Goal: Transaction & Acquisition: Purchase product/service

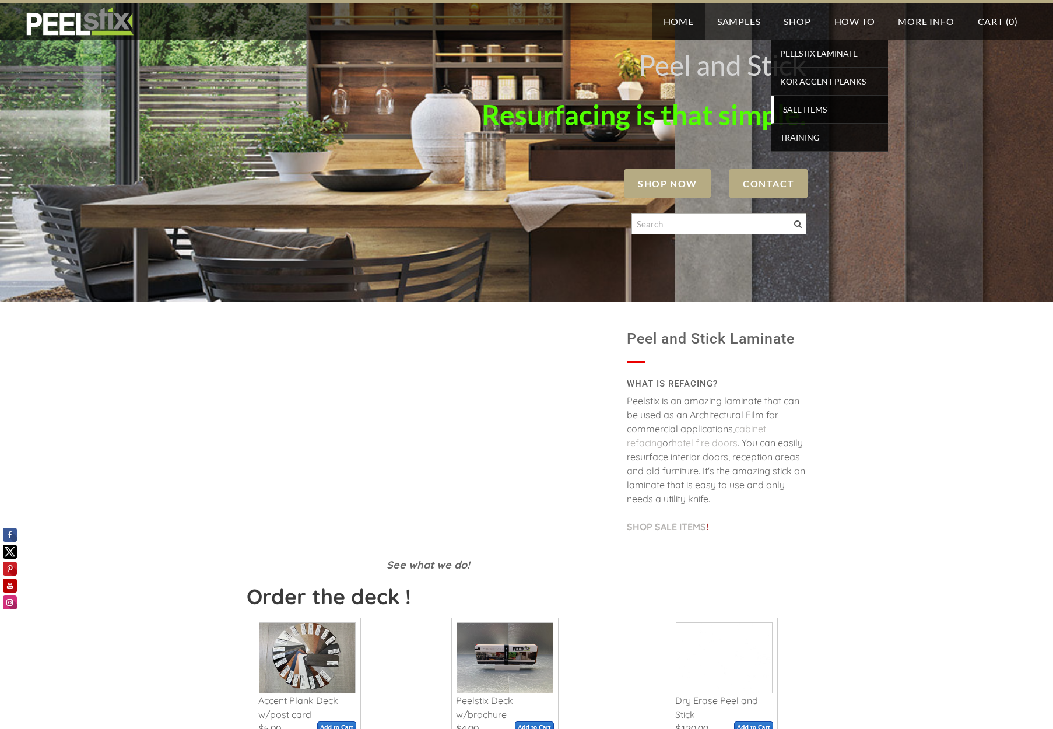
click at [803, 109] on span "SALE ITEMS" at bounding box center [831, 109] width 108 height 16
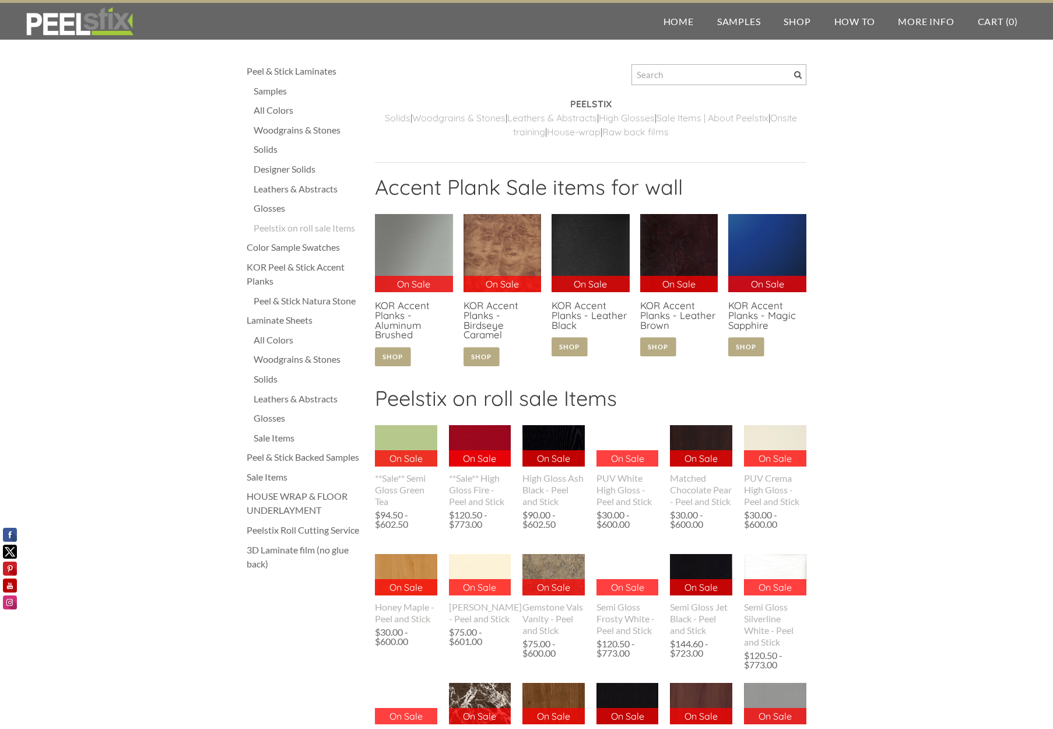
click at [651, 309] on link at bounding box center [679, 287] width 78 height 146
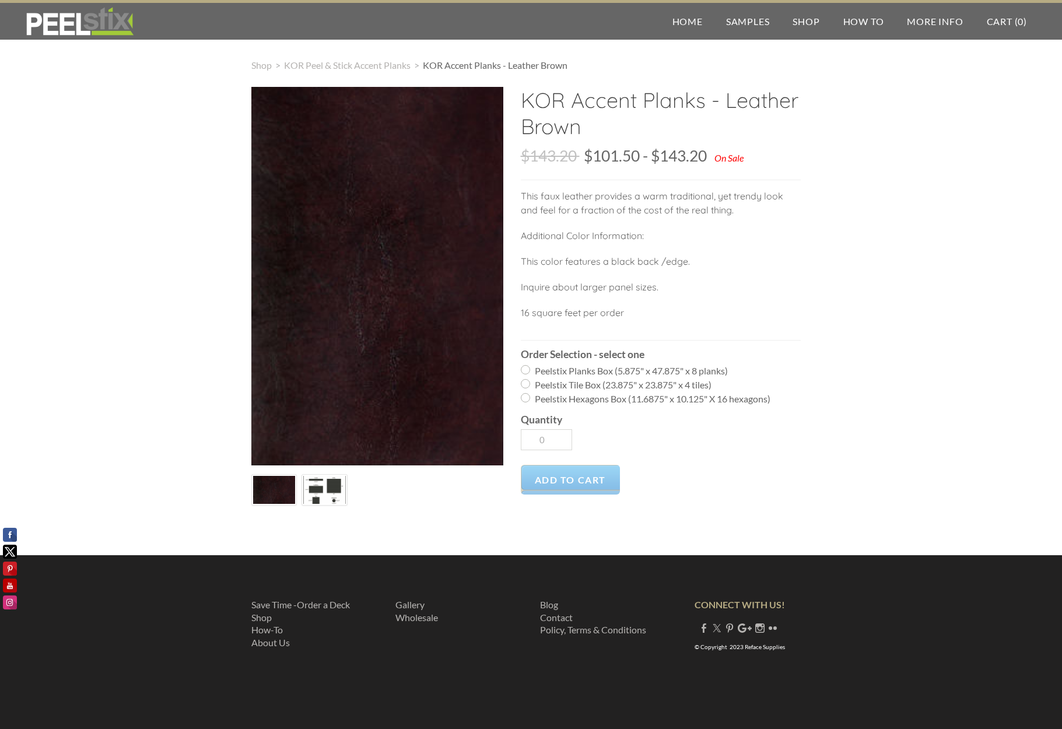
click at [318, 491] on img at bounding box center [324, 490] width 43 height 36
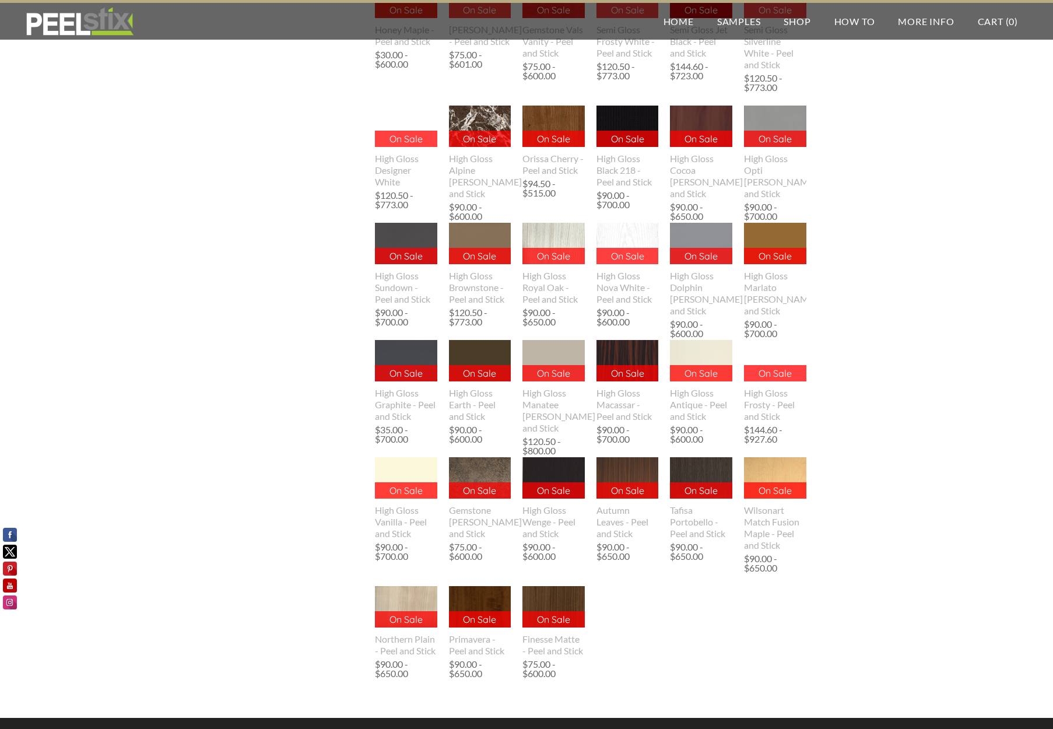
scroll to position [579, 0]
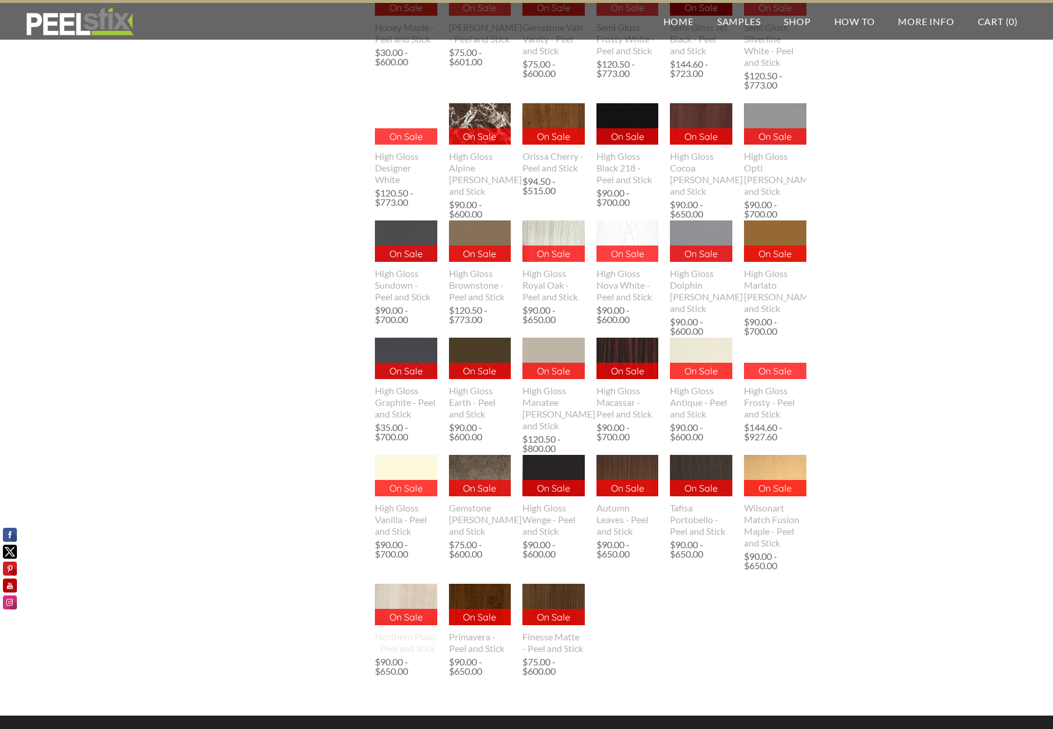
click at [420, 638] on div "Northern Plain - Peel and Stick" at bounding box center [406, 642] width 62 height 23
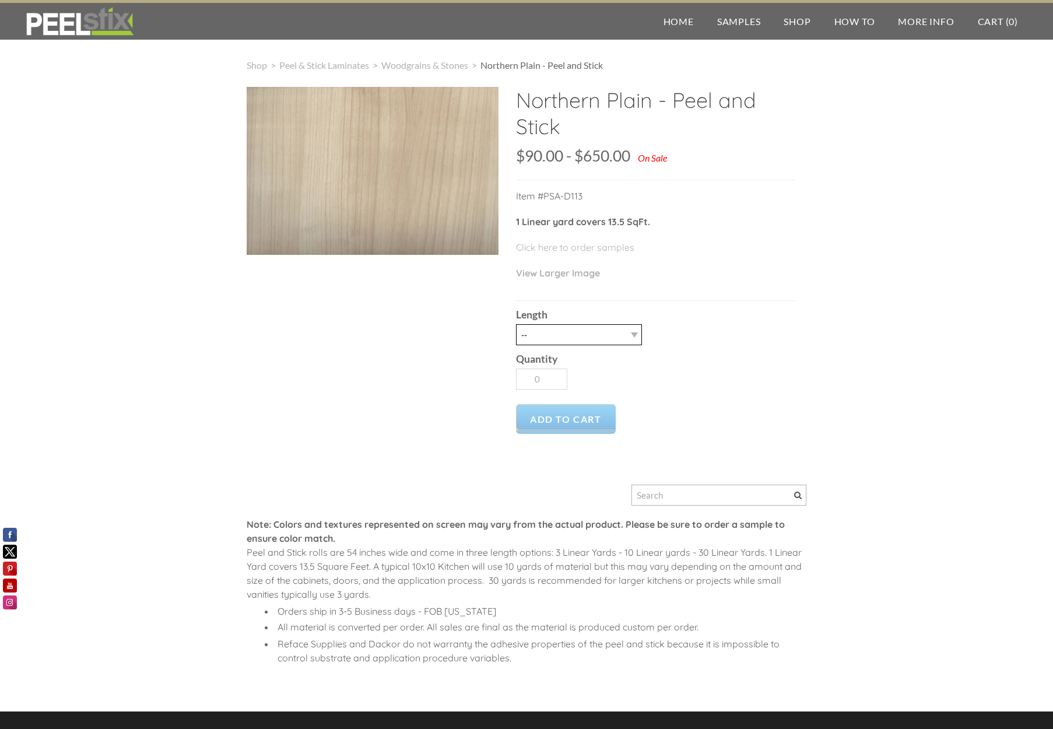
select select "3LY"
type input "1"
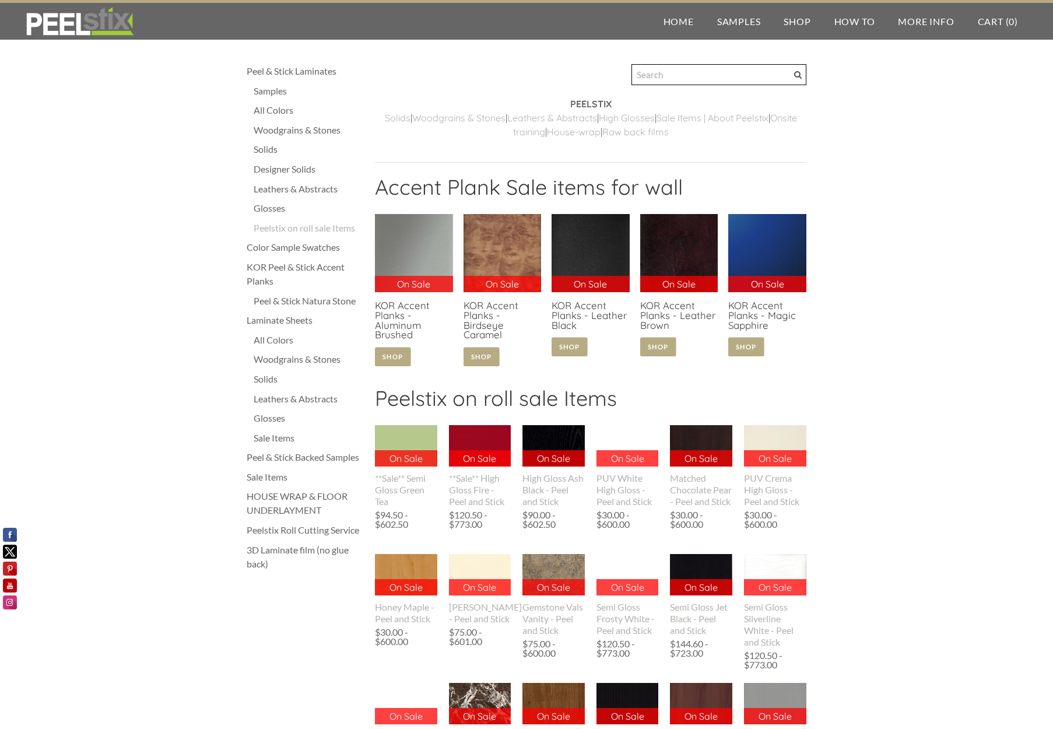
click at [721, 76] on input "Search" at bounding box center [718, 74] width 175 height 21
type input "d018"
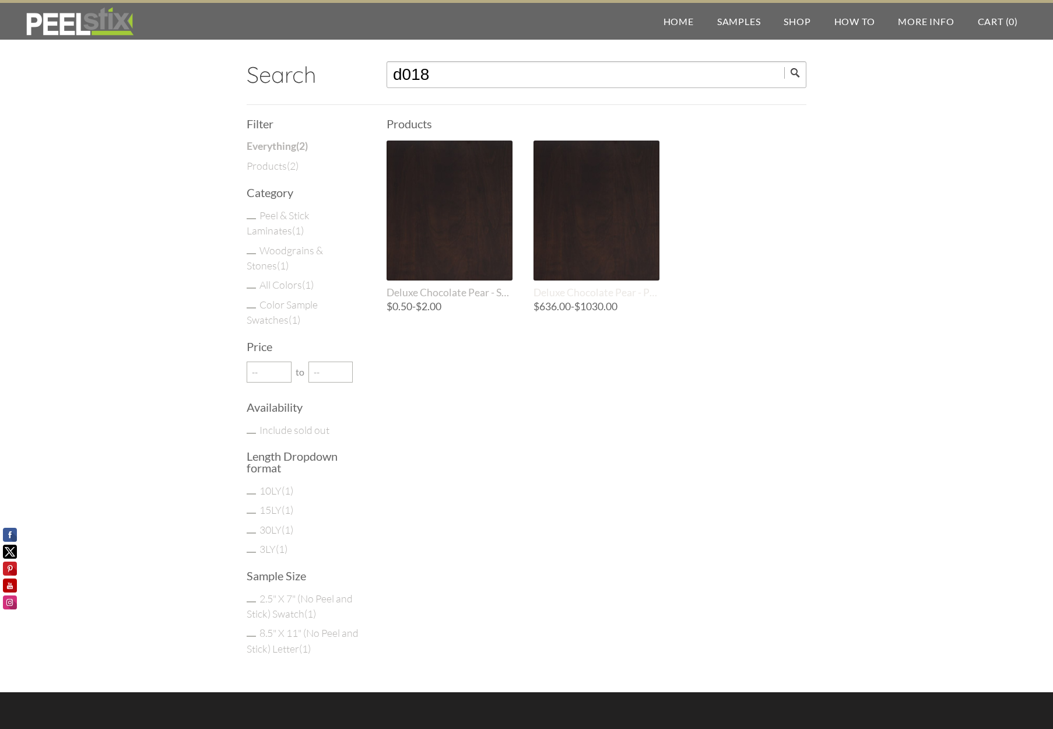
click at [568, 294] on span "Deluxe Chocolate Pear - Peel and Stick" at bounding box center [596, 292] width 126 height 12
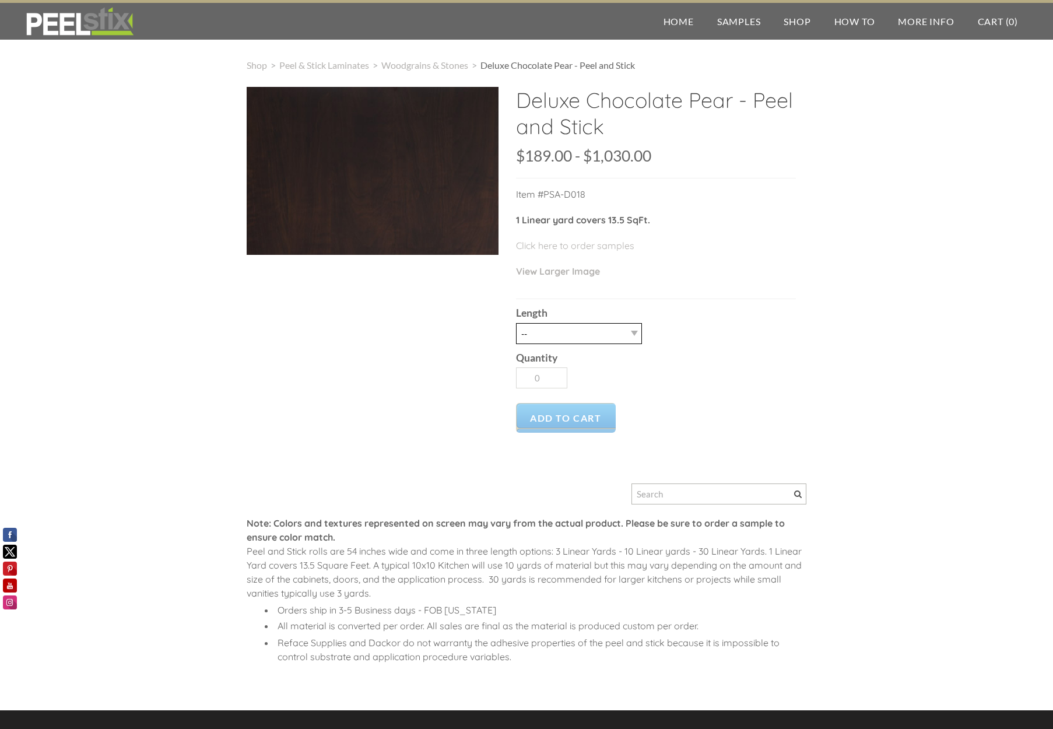
select select "10LY"
type input "1"
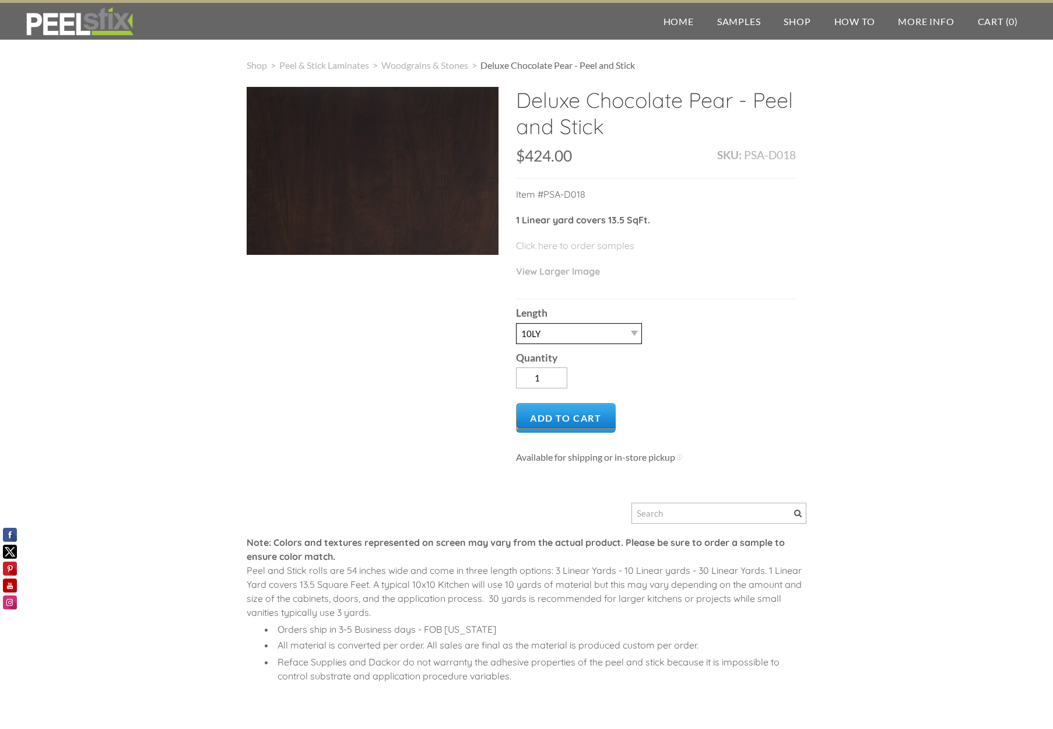
select select "3LY"
click at [556, 375] on input "2" at bounding box center [541, 377] width 51 height 21
type input "3"
click at [556, 375] on input "3" at bounding box center [541, 377] width 51 height 21
click at [557, 412] on span "Add to Cart" at bounding box center [566, 418] width 100 height 30
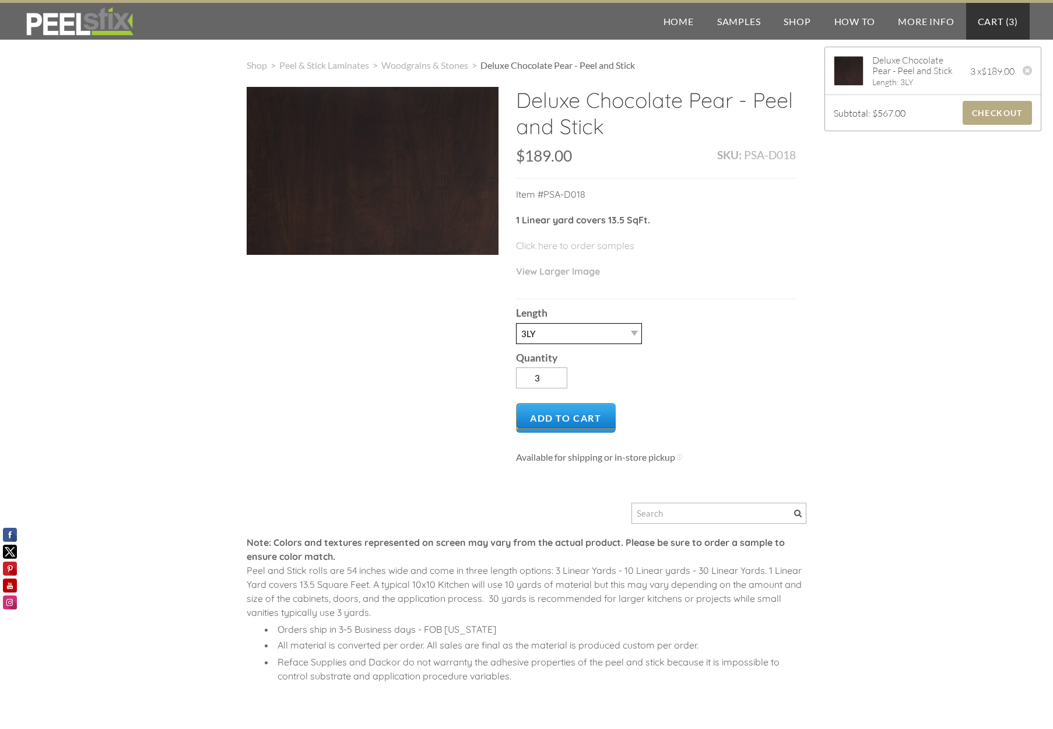
select select "10LY"
click at [554, 379] on input "2" at bounding box center [541, 377] width 51 height 21
type input "1"
click at [554, 379] on input "1" at bounding box center [541, 377] width 51 height 21
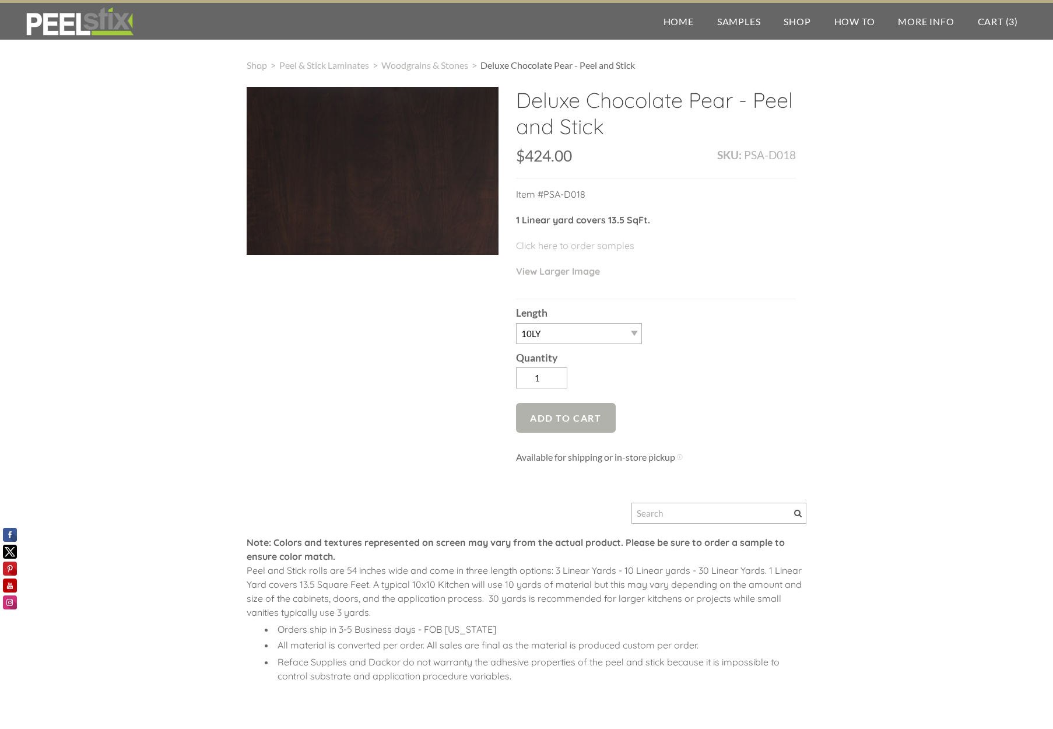
click at [560, 418] on span "Add to Cart" at bounding box center [566, 418] width 100 height 30
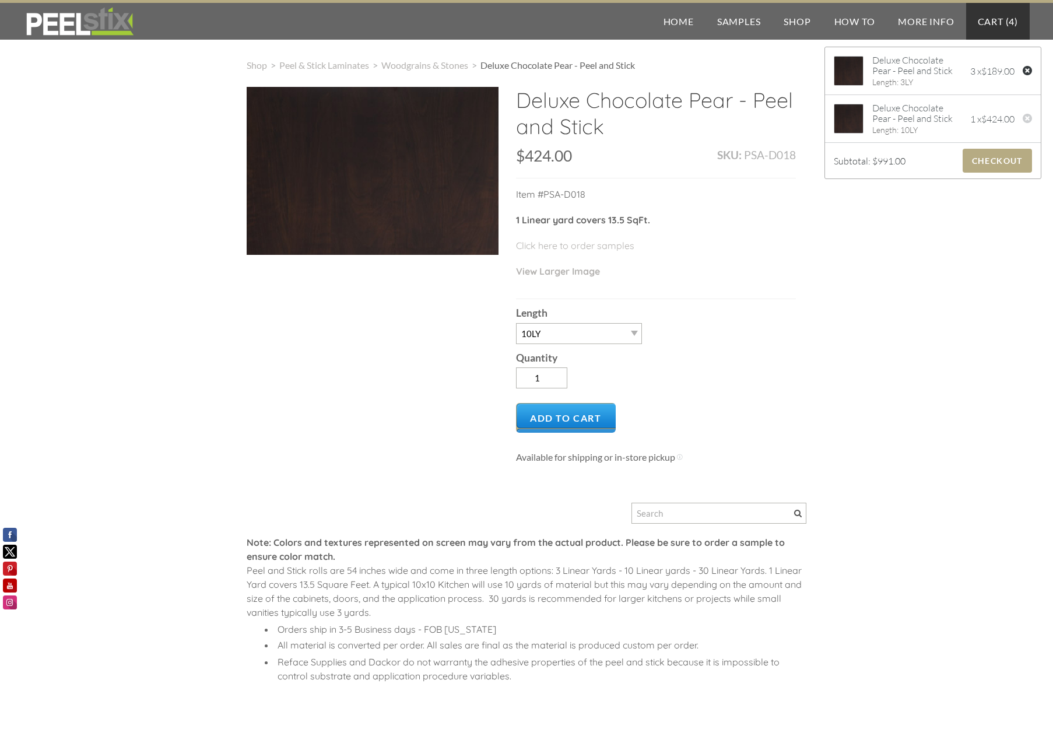
click at [1023, 71] on div at bounding box center [1028, 72] width 10 height 13
click at [980, 114] on span "Checkout" at bounding box center [997, 113] width 69 height 24
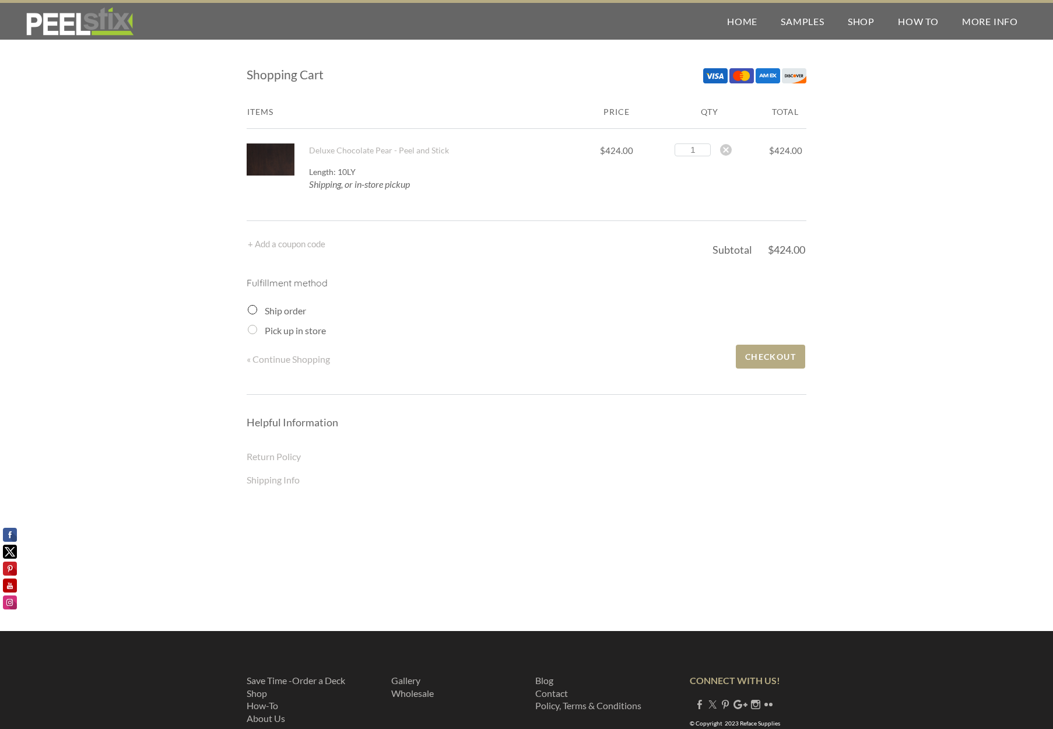
click at [250, 310] on input "Ship order" at bounding box center [252, 309] width 9 height 9
click at [251, 310] on input "Ship order" at bounding box center [252, 309] width 9 height 9
click at [250, 308] on input "Ship order" at bounding box center [252, 309] width 9 height 9
click at [755, 355] on span "Checkout" at bounding box center [770, 357] width 69 height 24
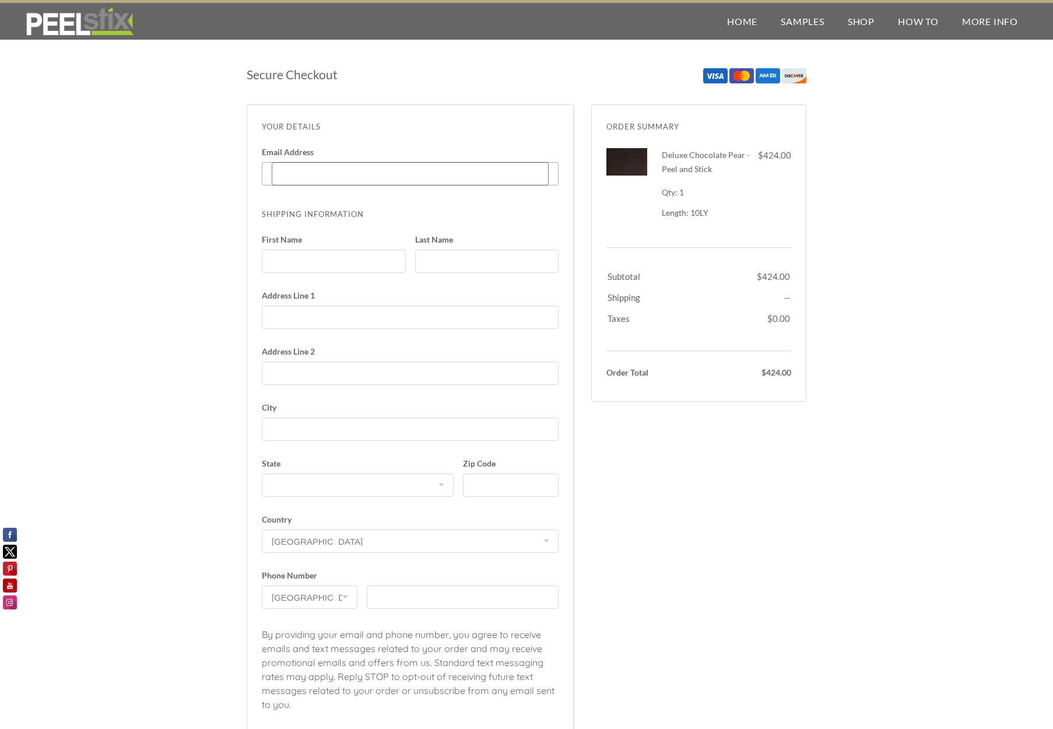
click at [385, 178] on input "Email Address Enter code" at bounding box center [410, 173] width 277 height 23
type input "office@woodbydesigns.com"
type input "cindy"
type input "sherman"
type input "CINDY"
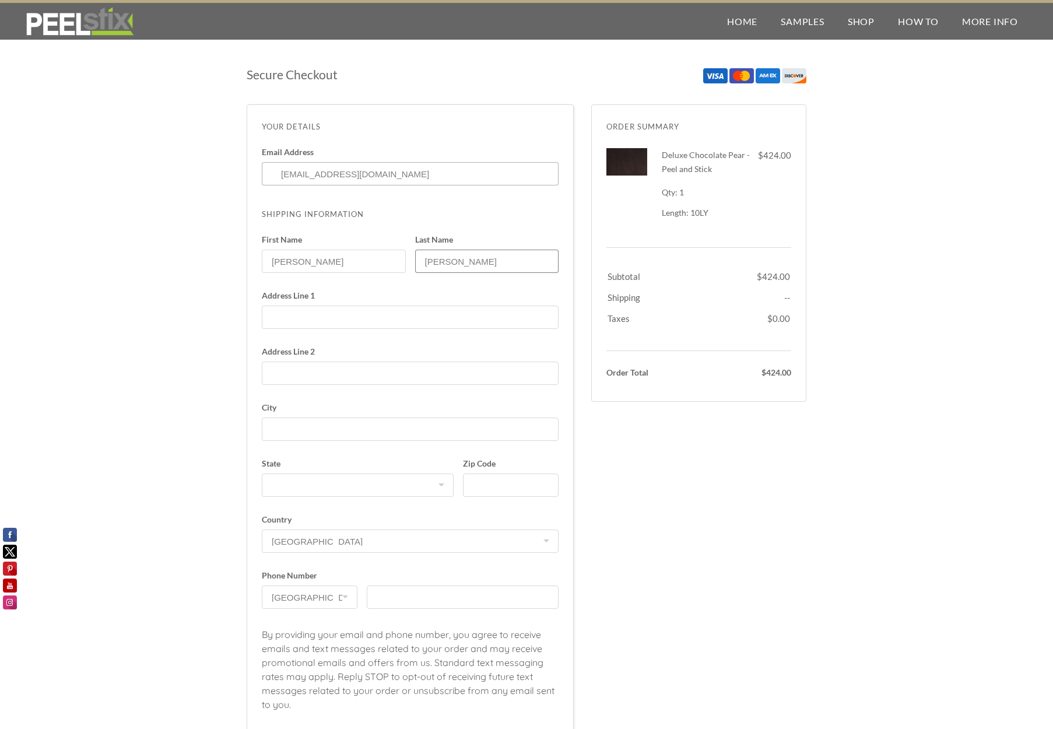
type input "SHERMAN"
type input "7614 MATOAKA ROAD"
type input "SARASOTA"
select select "FL"
type input "34243"
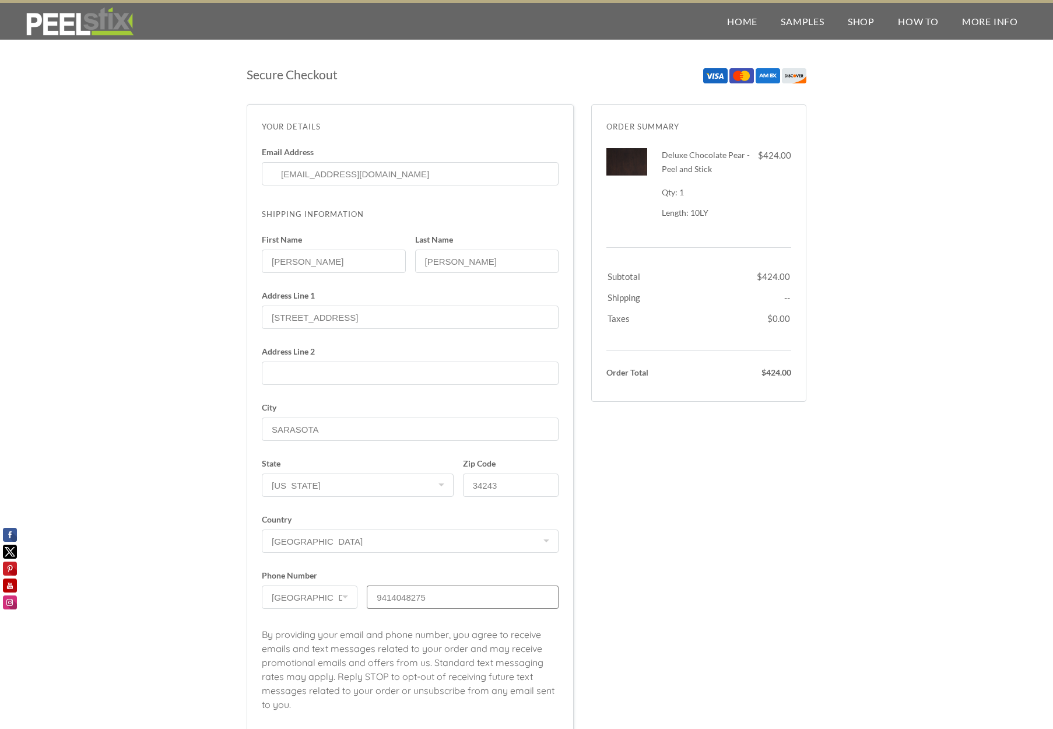
type input "9414048275"
click at [602, 498] on div "Secure Checkout Order Summary Dismiss Deluxe Chocolate Pear - Peel and Stick 1 …" at bounding box center [527, 511] width 560 height 907
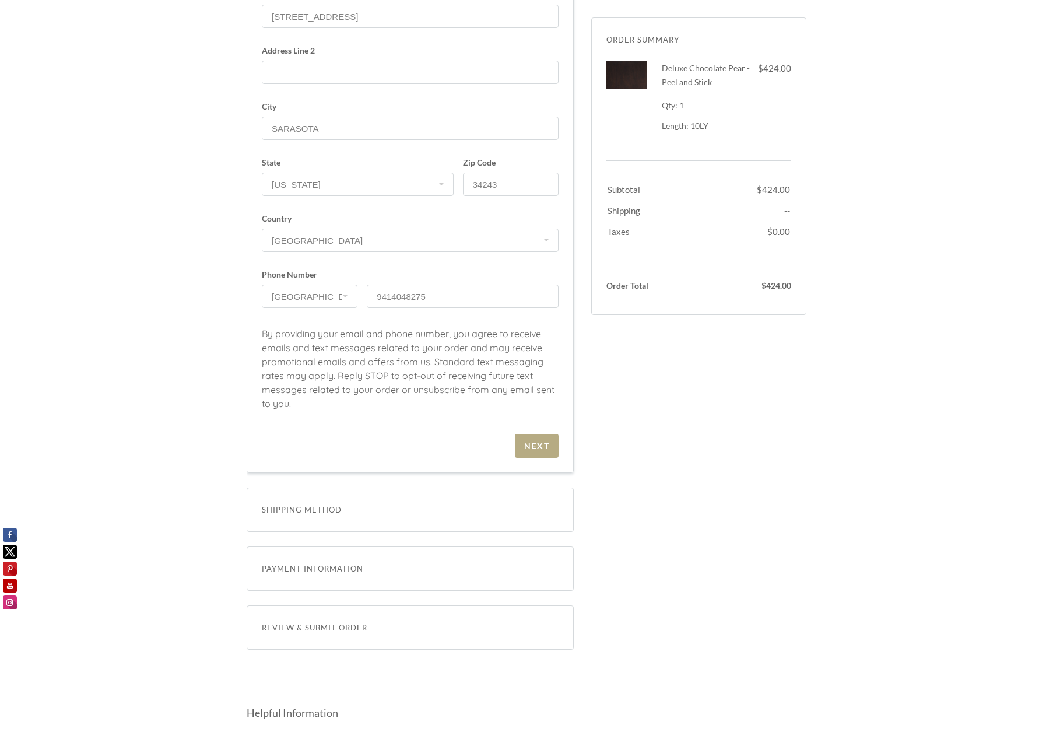
scroll to position [396, 0]
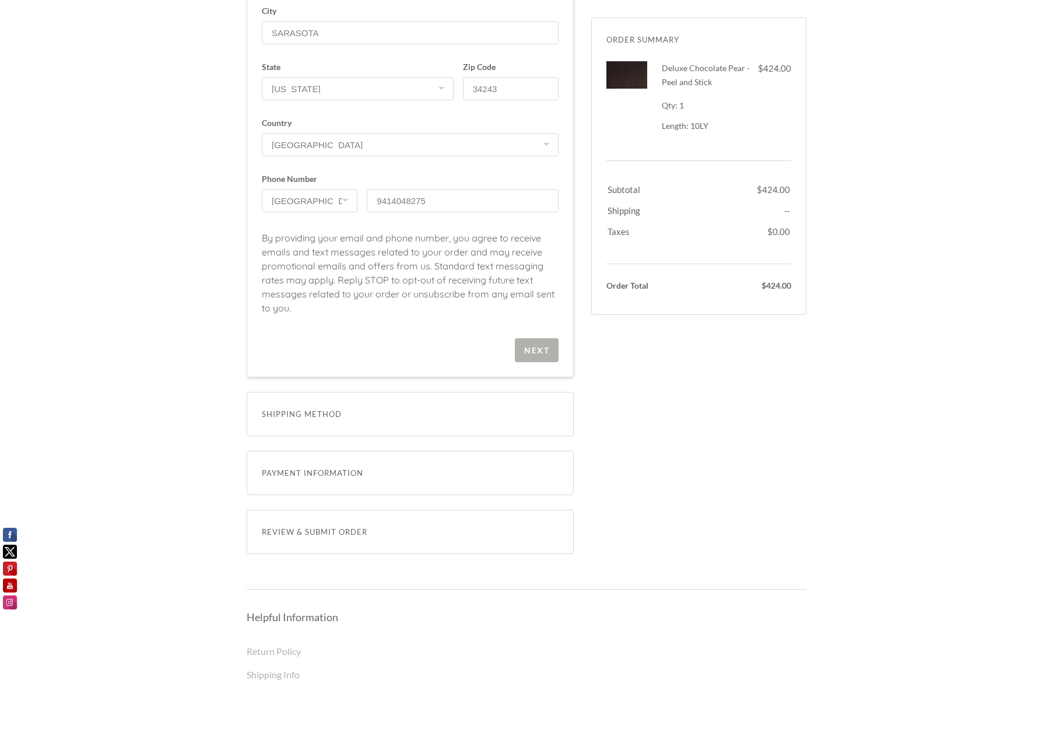
click at [536, 345] on span "Next" at bounding box center [537, 350] width 44 height 24
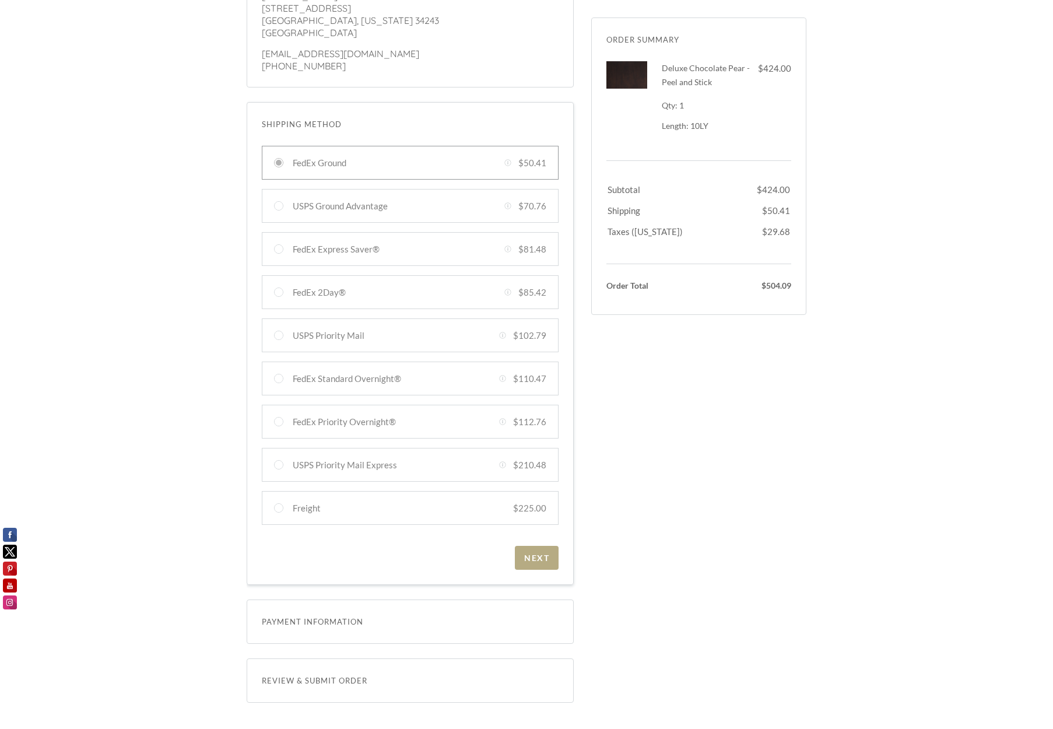
scroll to position [231, 0]
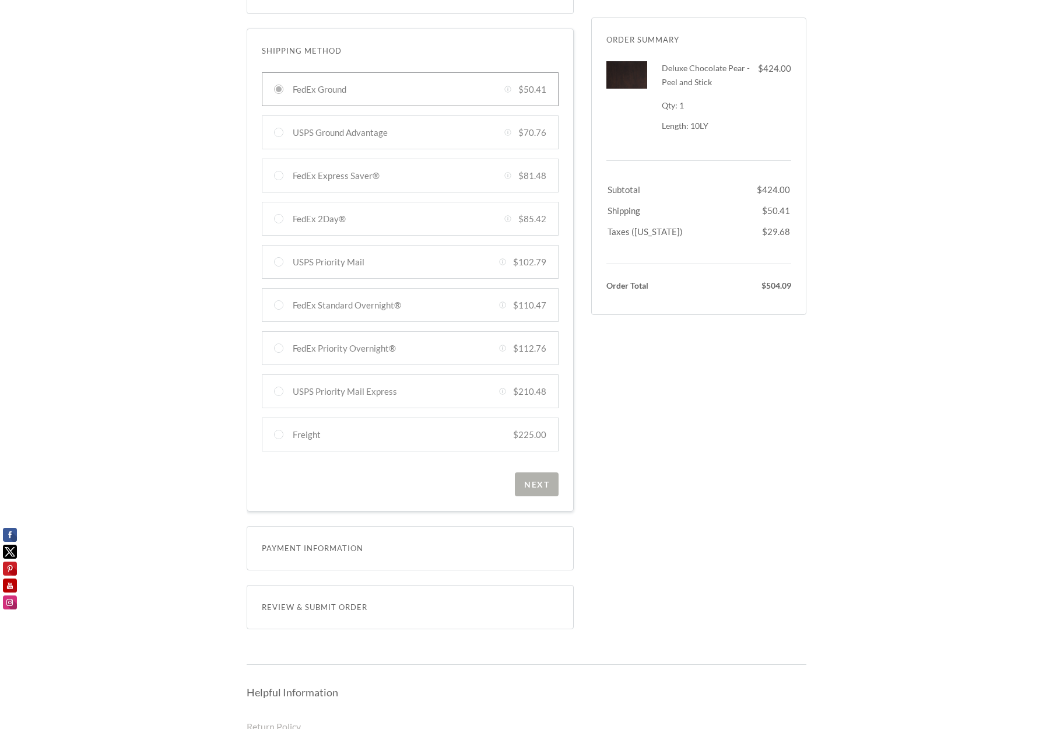
click at [532, 484] on div "Next" at bounding box center [536, 484] width 25 height 10
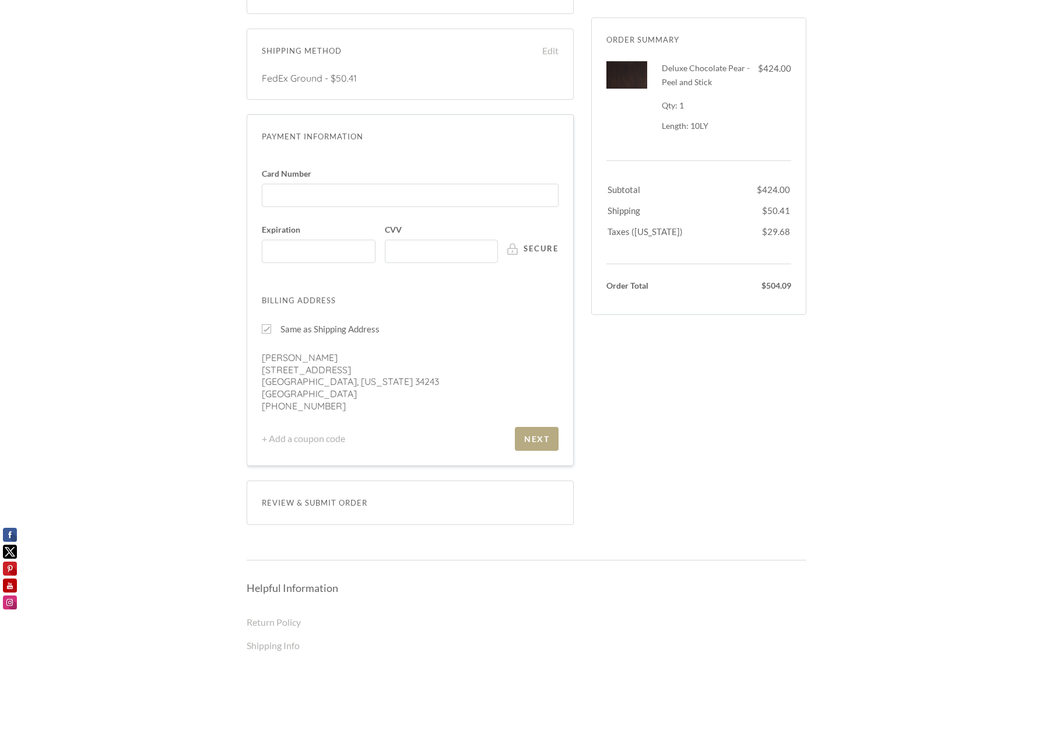
scroll to position [145, 0]
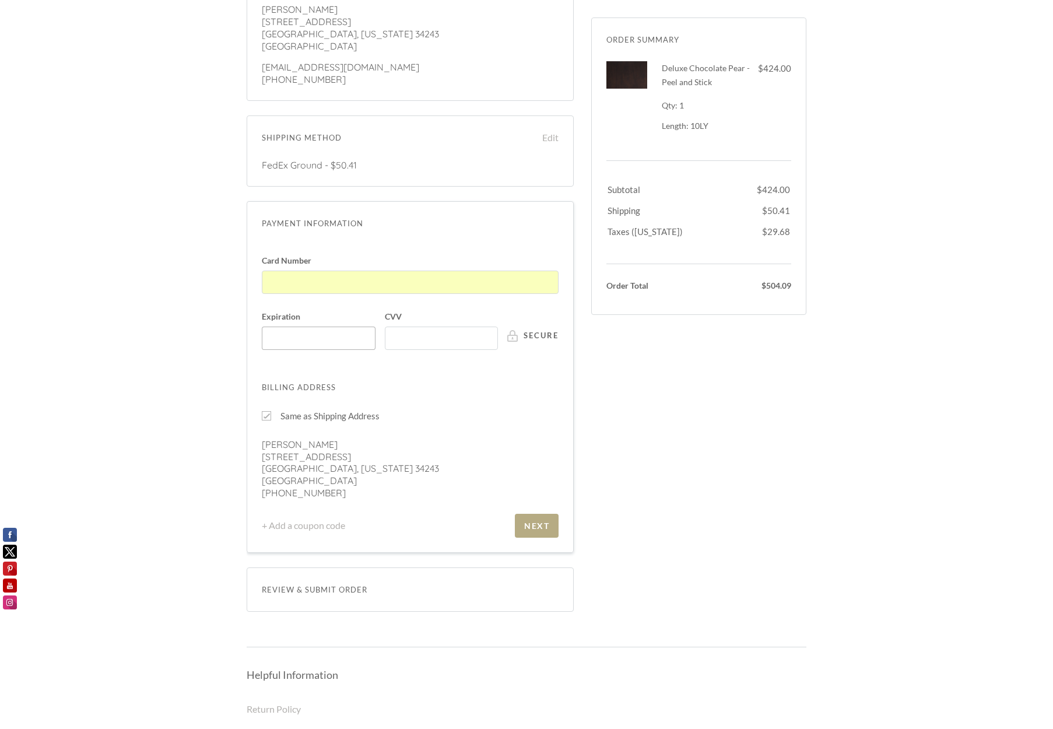
click at [318, 342] on div at bounding box center [319, 337] width 114 height 23
click at [318, 333] on input "Expiration" at bounding box center [321, 332] width 107 height 1
click at [297, 333] on div at bounding box center [321, 338] width 107 height 10
click at [297, 332] on input "Expiration" at bounding box center [321, 332] width 107 height 1
click at [266, 413] on div at bounding box center [266, 415] width 9 height 9
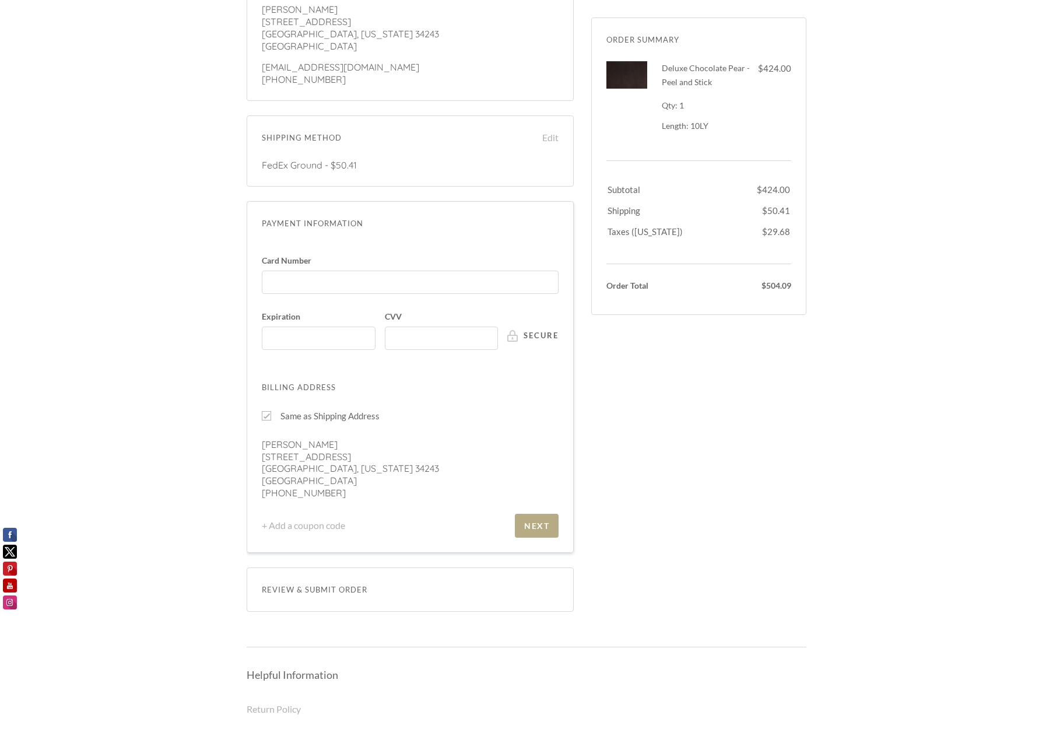
click at [266, 413] on input "Same as Shipping Address" at bounding box center [266, 415] width 9 height 9
checkbox input "false"
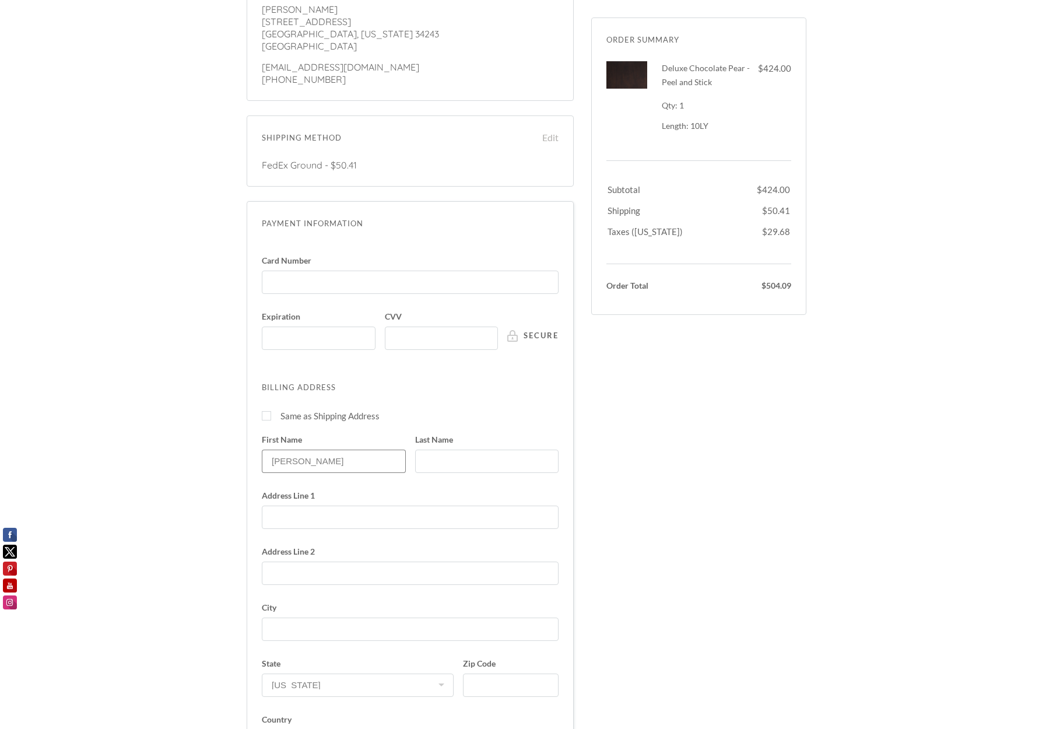
type input "CINDY"
type input "SHERMAN"
type input "1625 RIO VISTA TER"
type input "PARRISH"
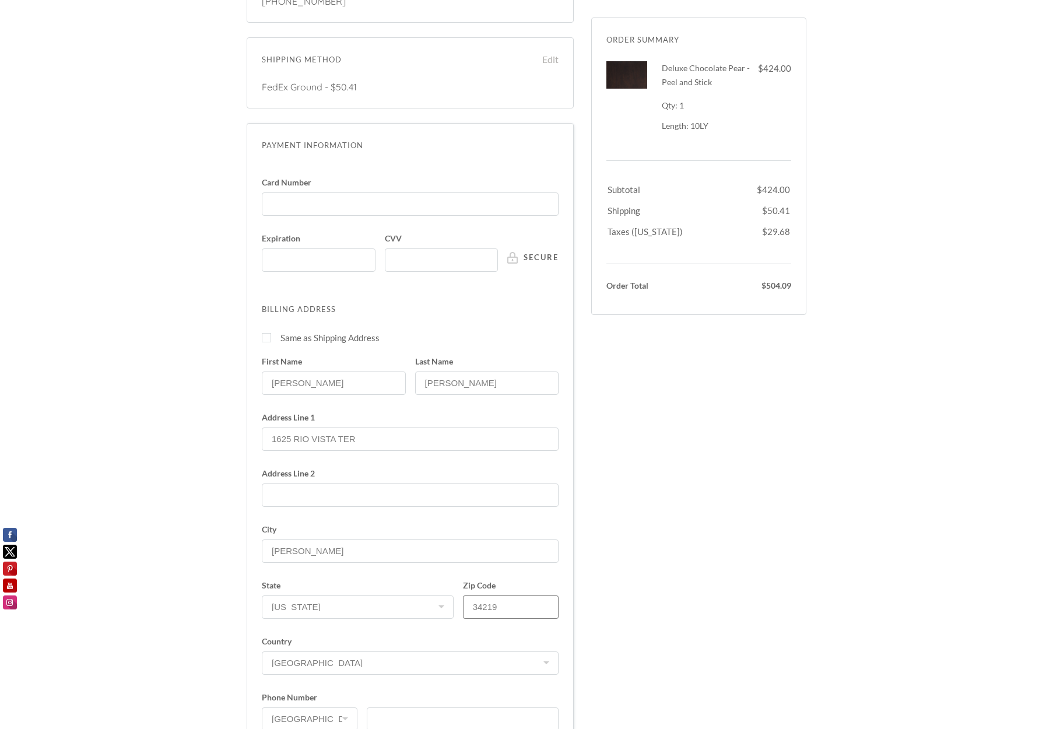
scroll to position [485, 0]
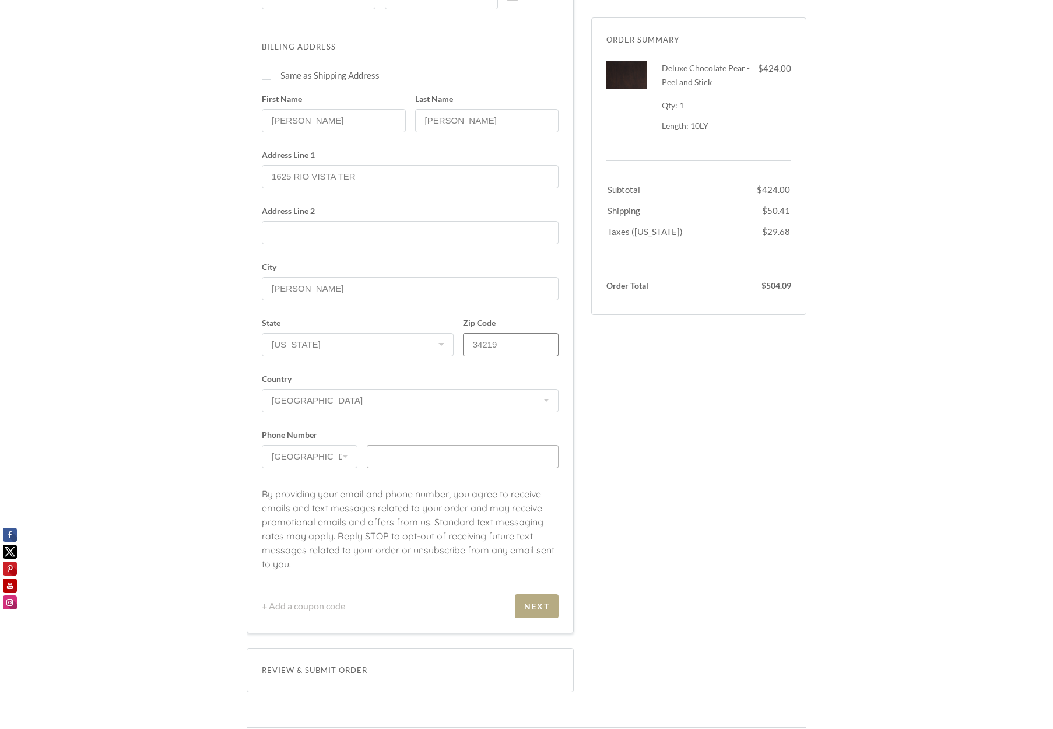
type input "34219"
type input "9414048275"
click at [535, 601] on div "Next" at bounding box center [536, 606] width 25 height 10
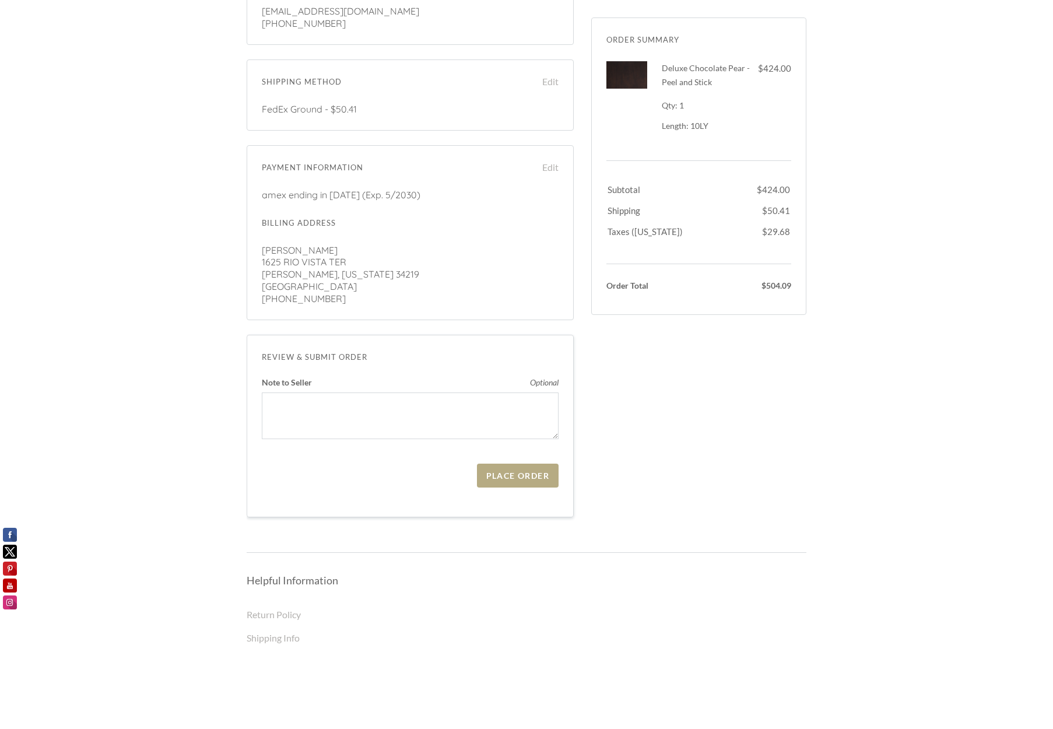
scroll to position [284, 0]
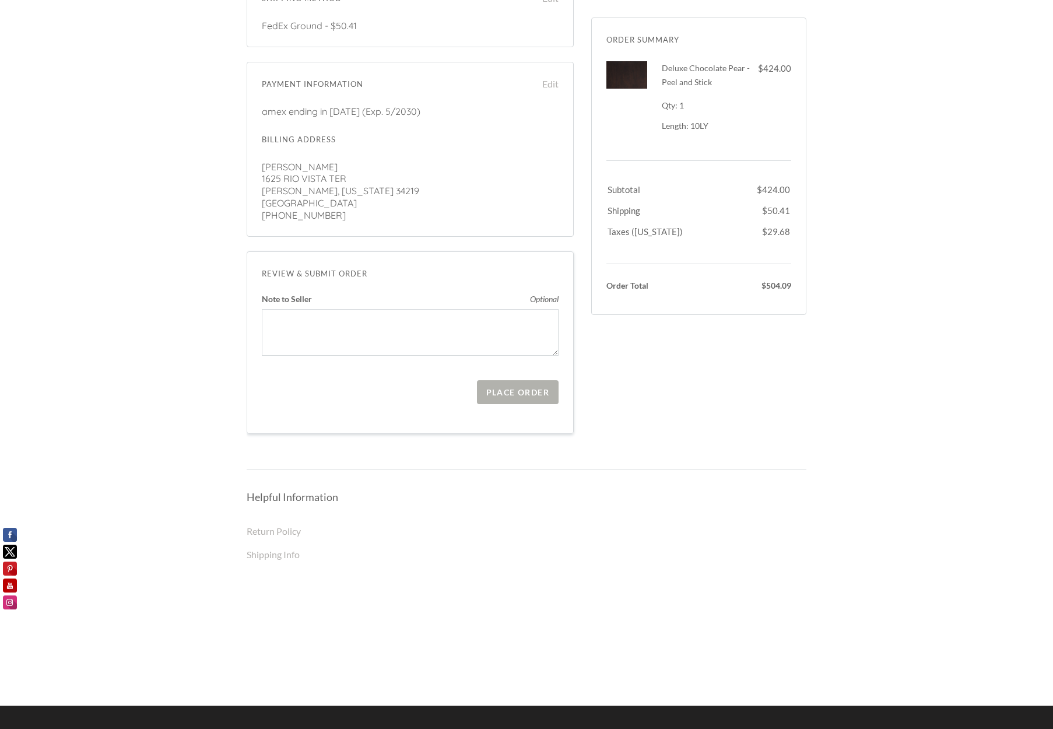
click at [521, 387] on div "Place Order" at bounding box center [517, 392] width 63 height 10
